Goal: Information Seeking & Learning: Understand process/instructions

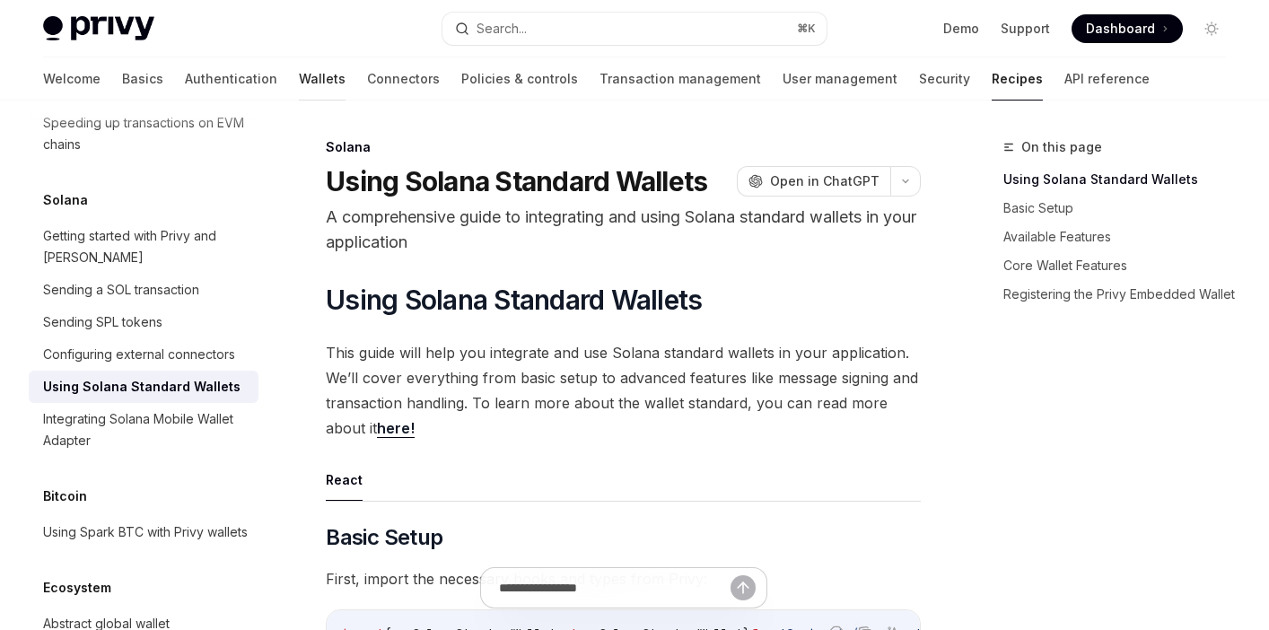
click at [299, 86] on link "Wallets" at bounding box center [322, 78] width 47 height 43
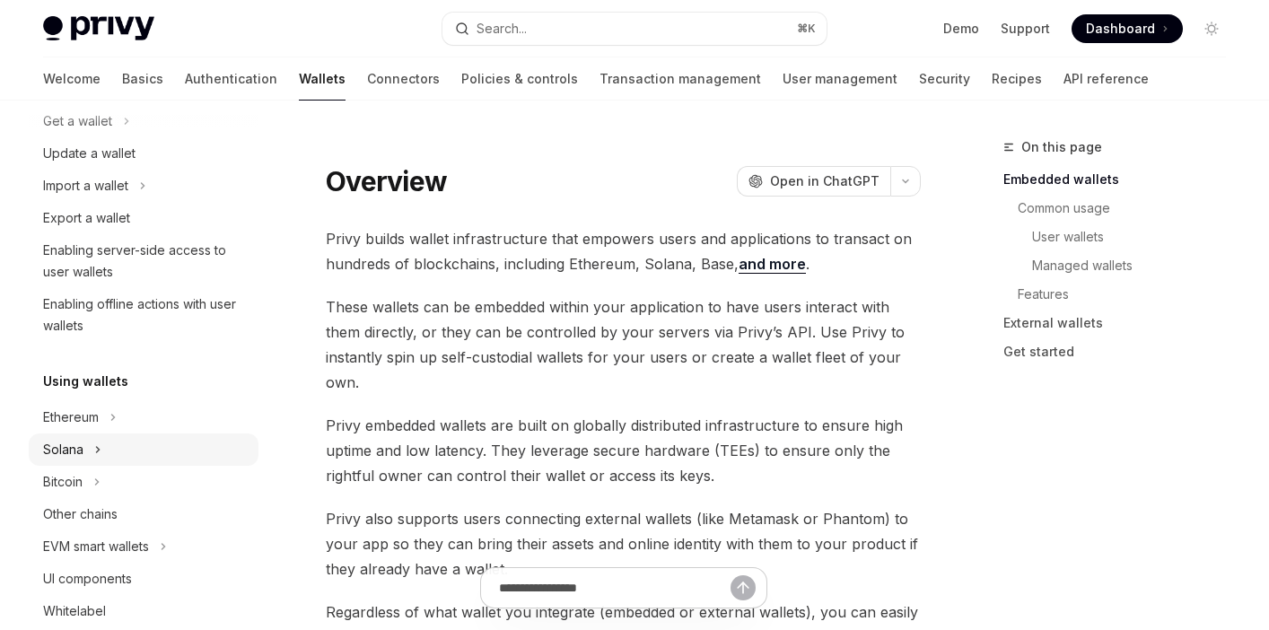
click at [75, 454] on div "Solana" at bounding box center [63, 450] width 40 height 22
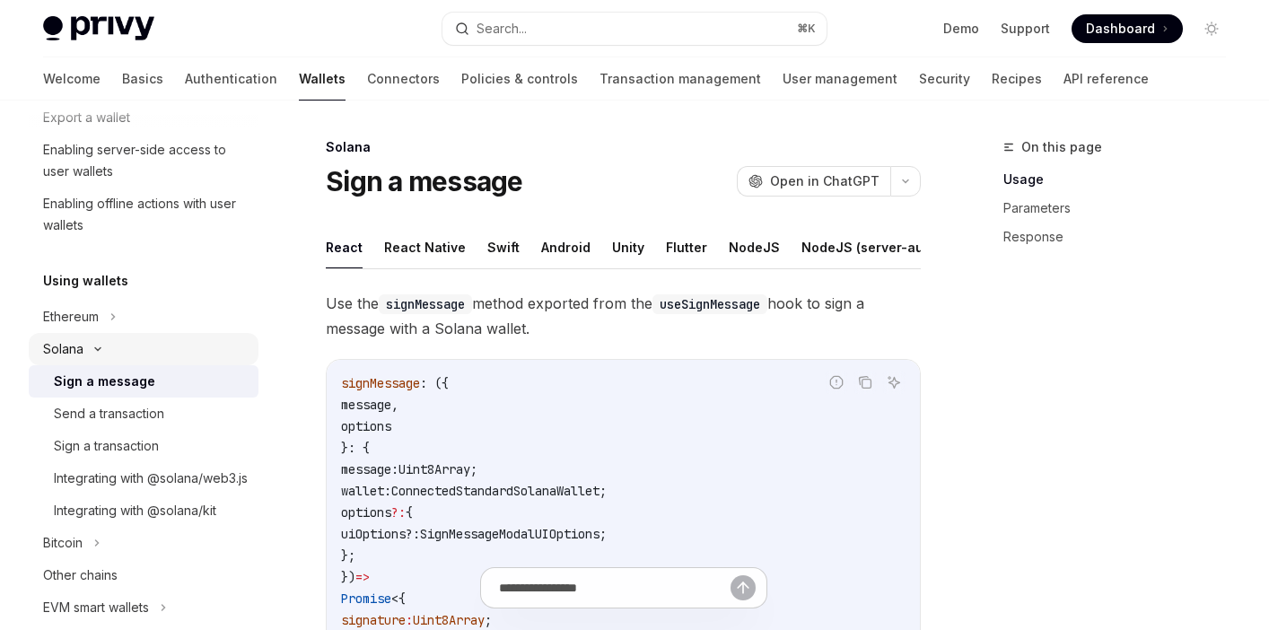
scroll to position [308, 0]
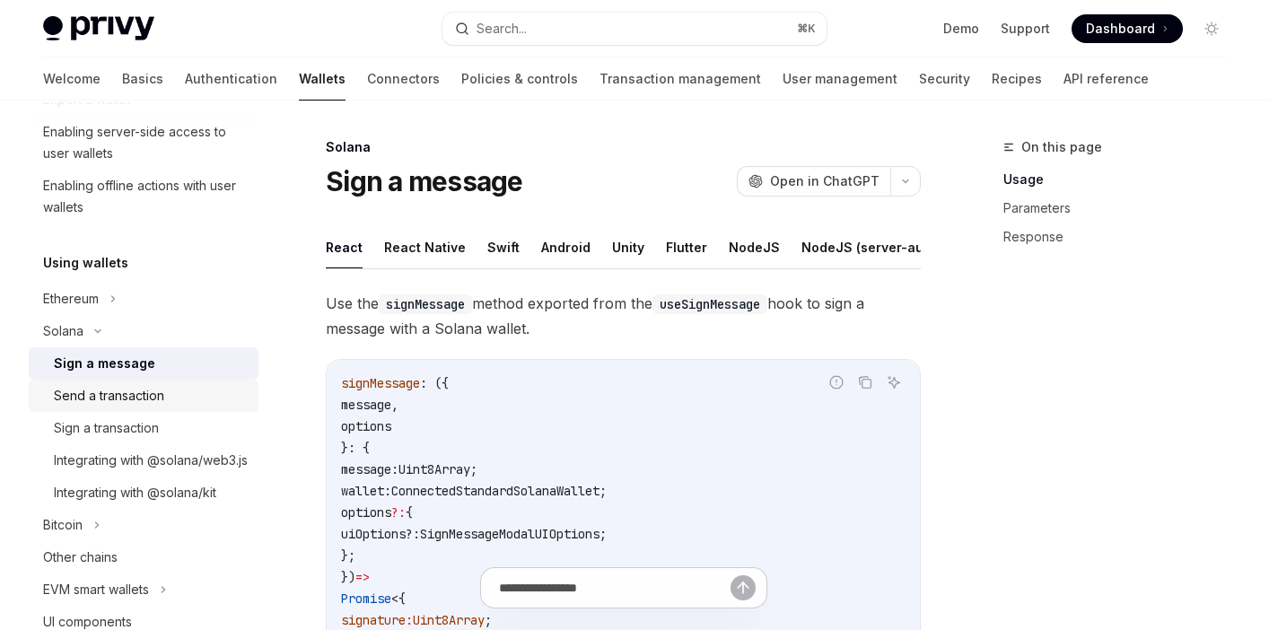
click at [69, 406] on div "Send a transaction" at bounding box center [109, 396] width 110 height 22
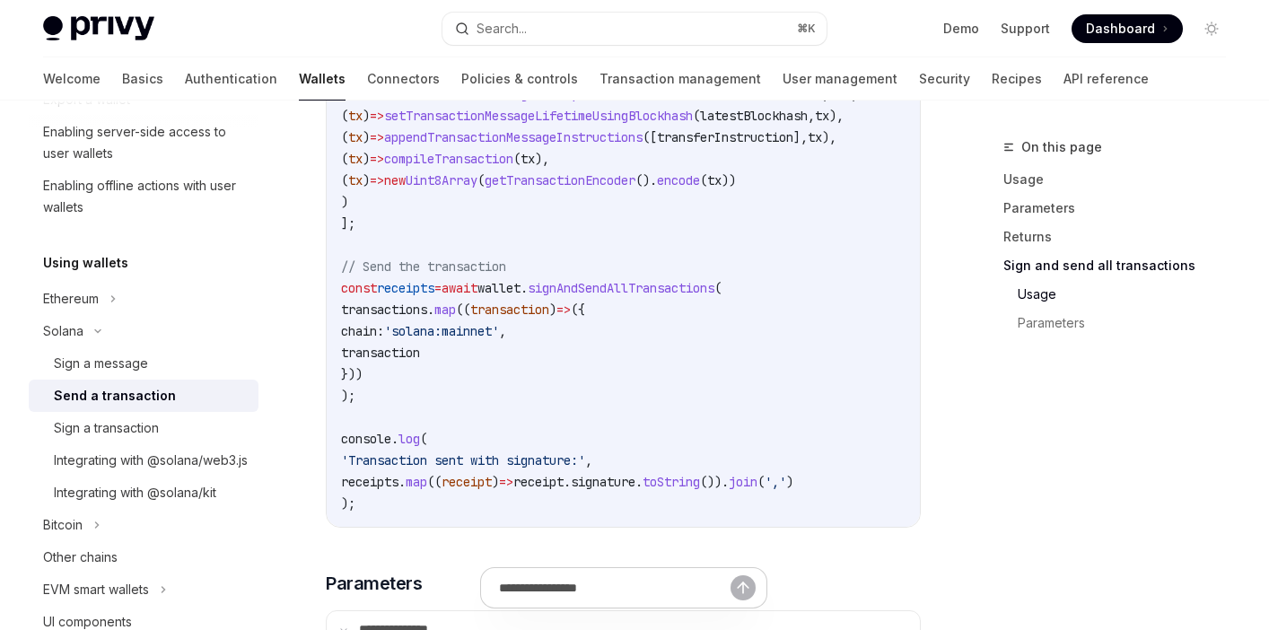
scroll to position [3965, 0]
click at [151, 436] on div "Sign a transaction" at bounding box center [106, 428] width 105 height 22
type textarea "*"
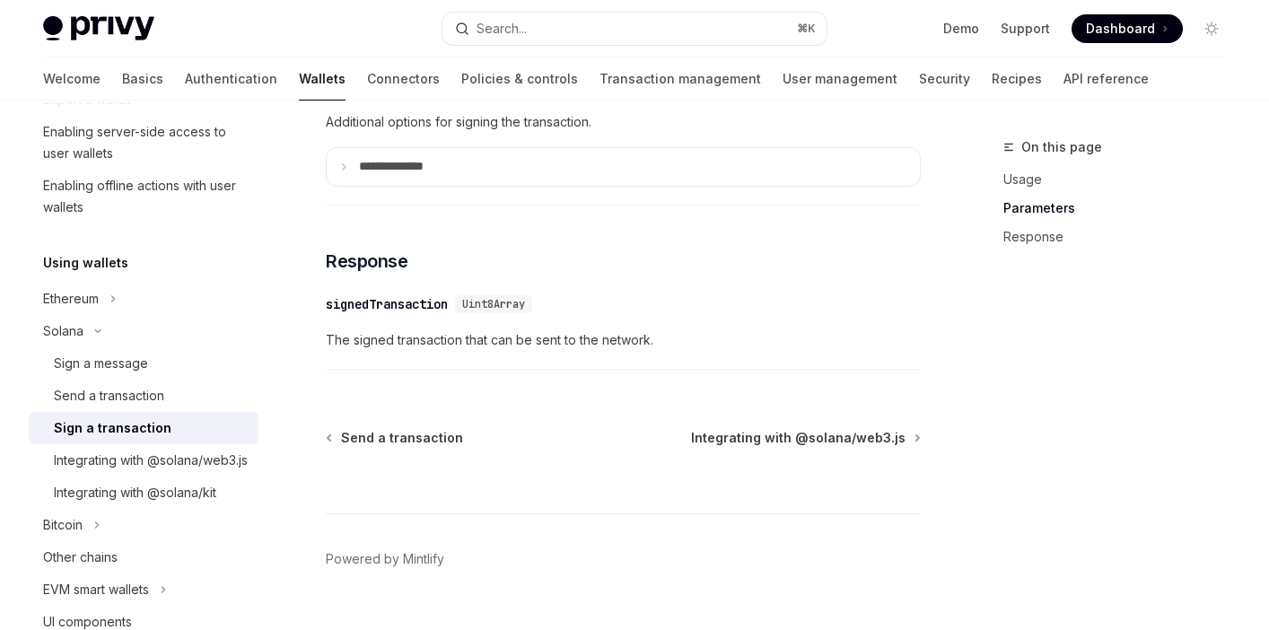
scroll to position [1771, 0]
